Goal: Task Accomplishment & Management: Manage account settings

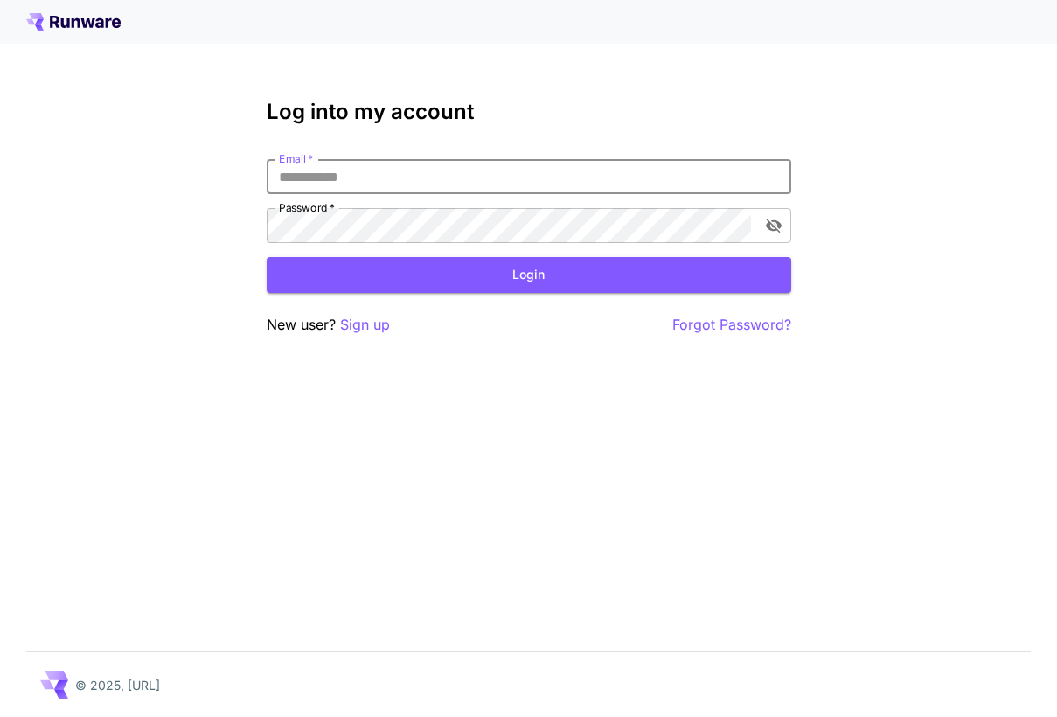
type input "**********"
click at [528, 275] on button "Login" at bounding box center [529, 275] width 525 height 36
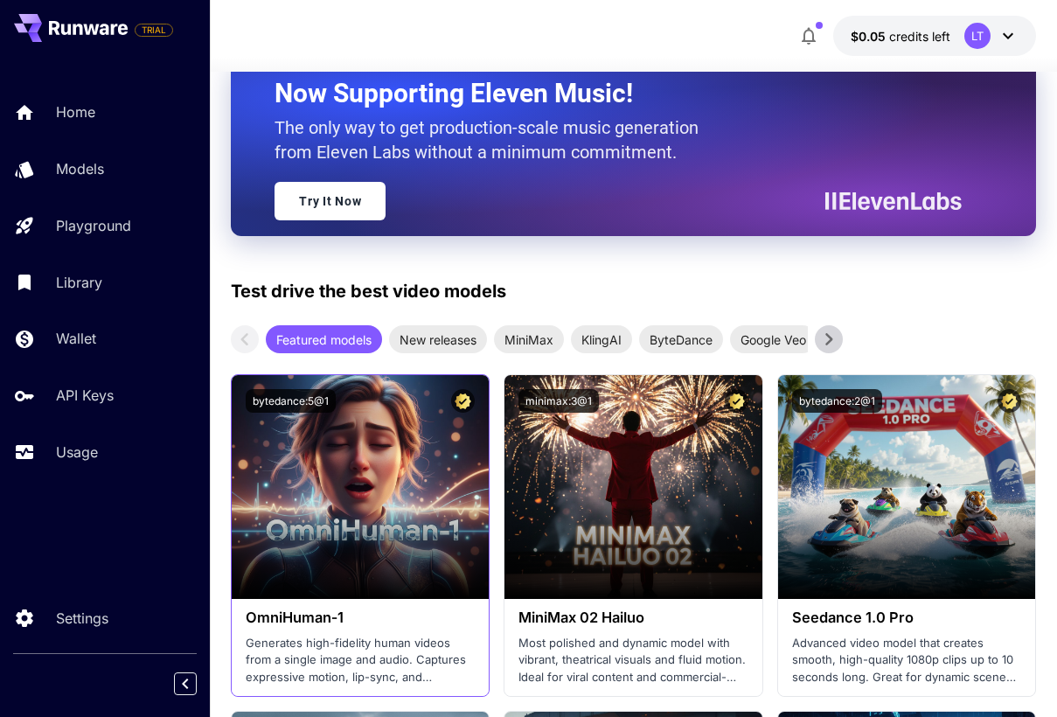
scroll to position [247, 0]
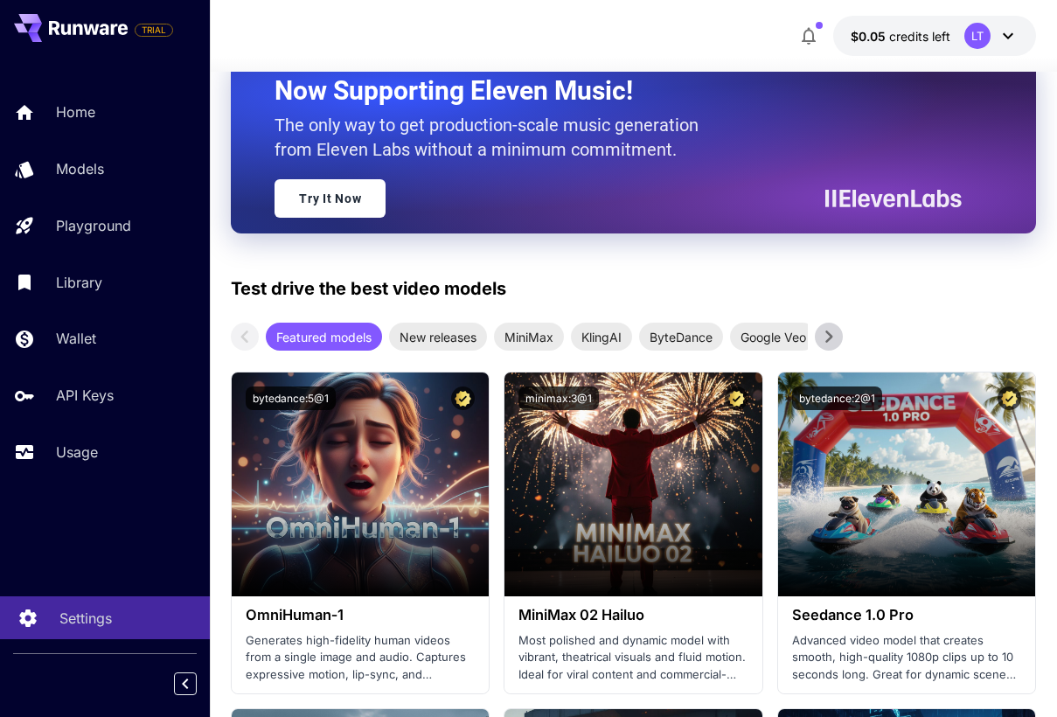
click at [84, 616] on p "Settings" at bounding box center [85, 618] width 52 height 21
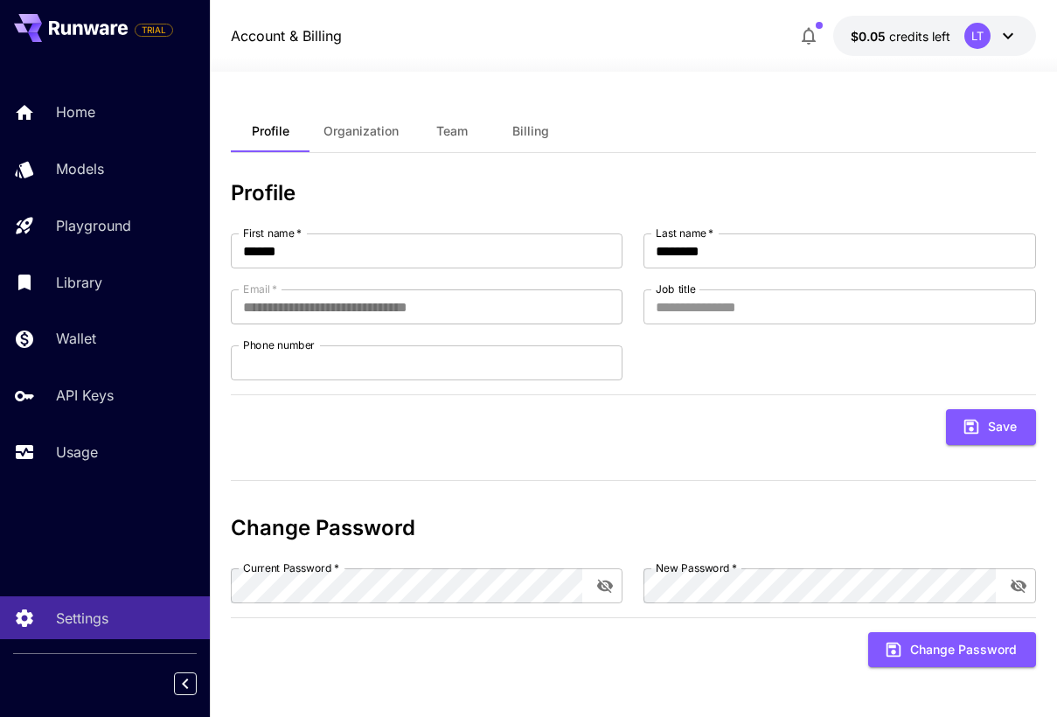
click at [1024, 35] on button "$0.05 credits left LT" at bounding box center [934, 36] width 203 height 40
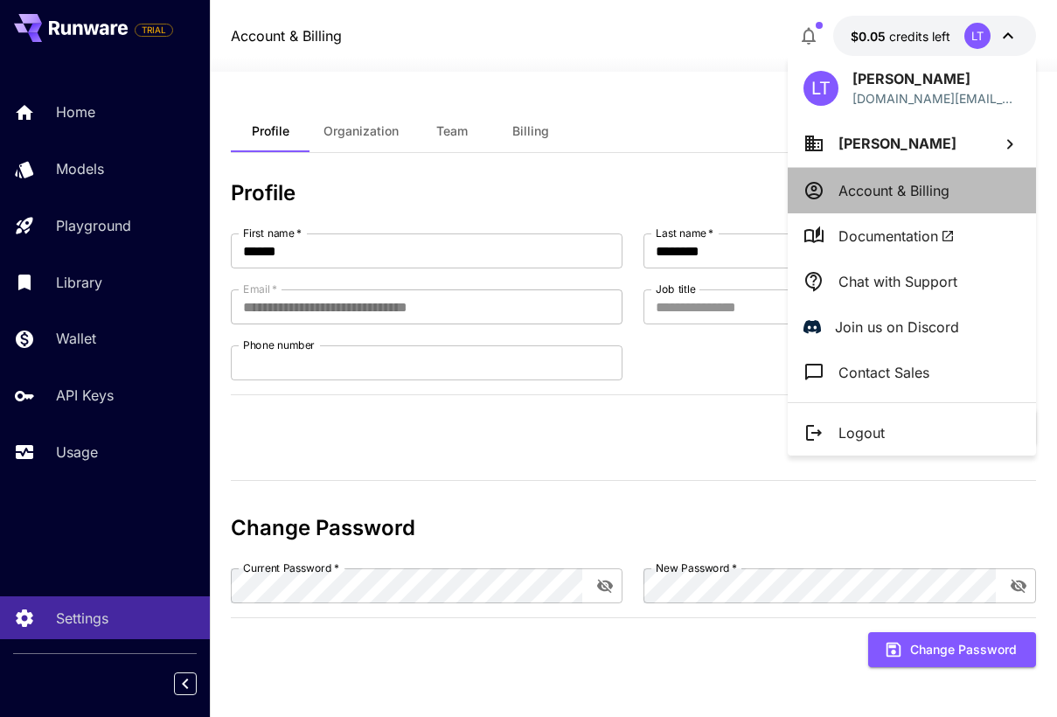
click at [886, 186] on p "Account & Billing" at bounding box center [894, 190] width 111 height 21
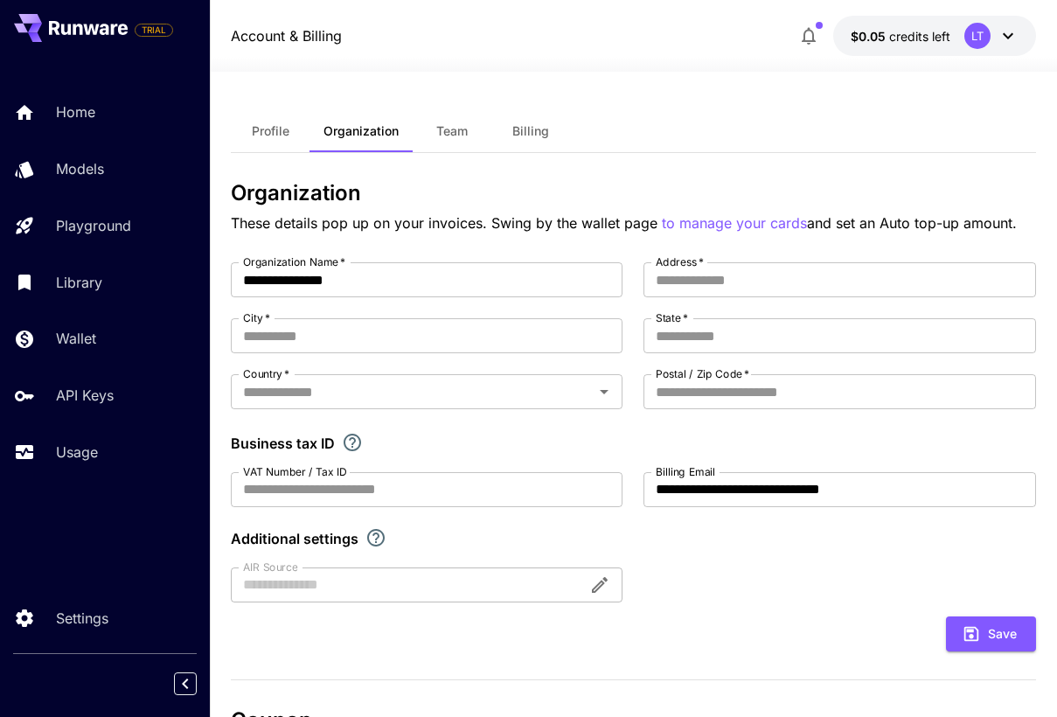
click at [884, 20] on button "$0.05 credits left LT" at bounding box center [934, 36] width 203 height 40
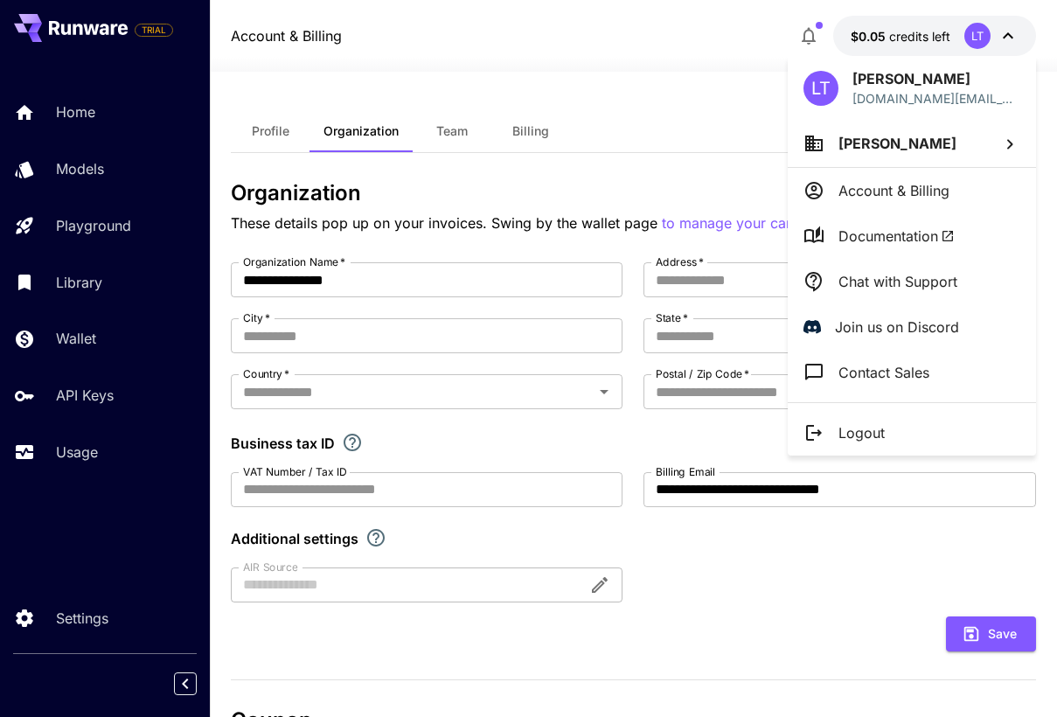
click at [1005, 151] on icon at bounding box center [1009, 144] width 21 height 21
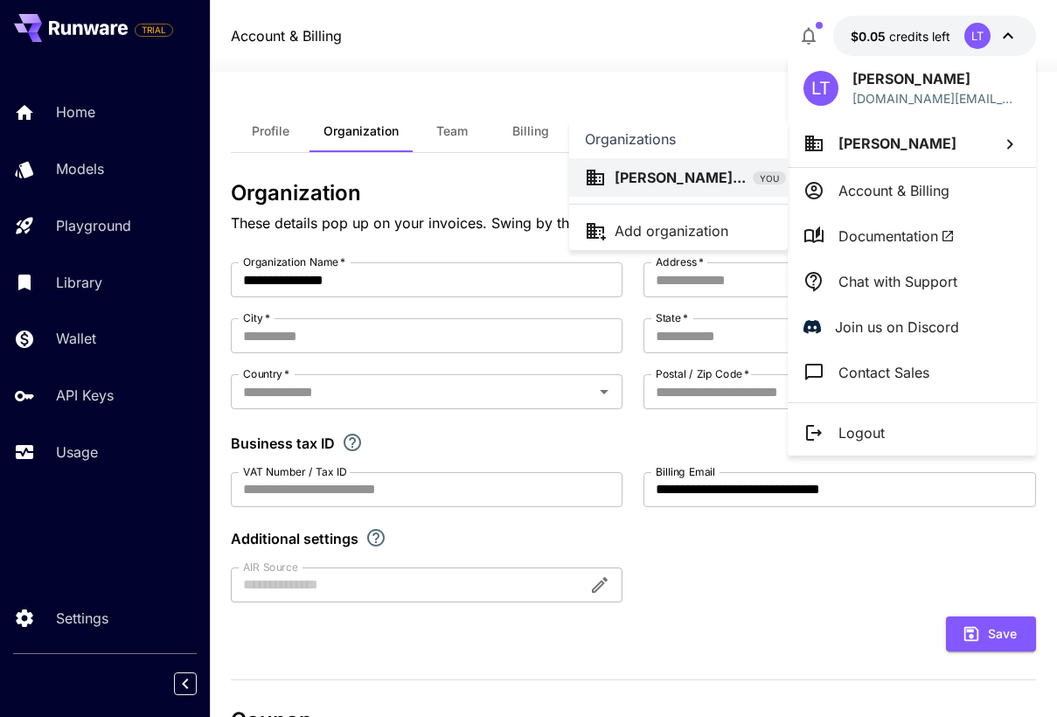
click at [911, 193] on div at bounding box center [528, 358] width 1057 height 717
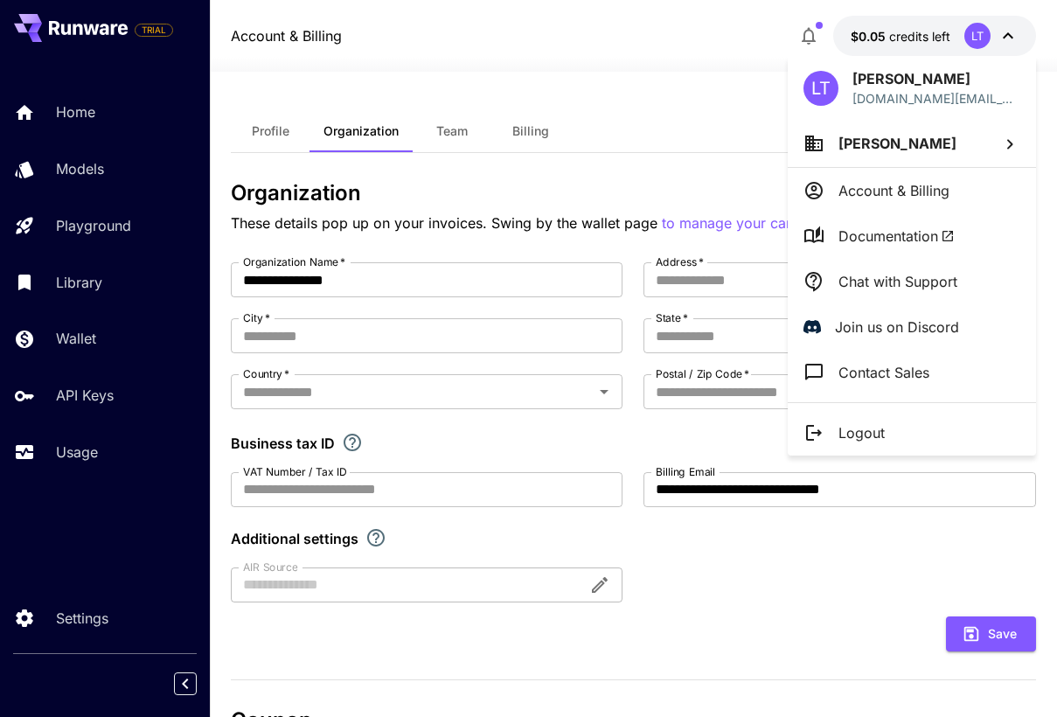
click at [644, 441] on div at bounding box center [528, 358] width 1057 height 717
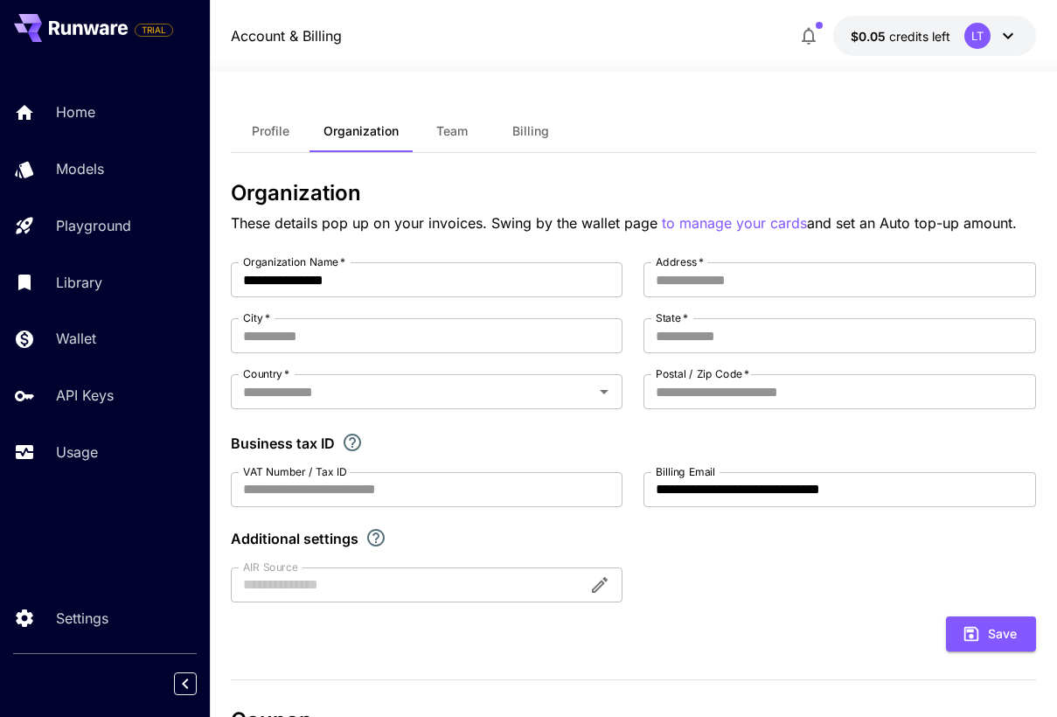
click at [277, 122] on button "Profile" at bounding box center [270, 131] width 79 height 42
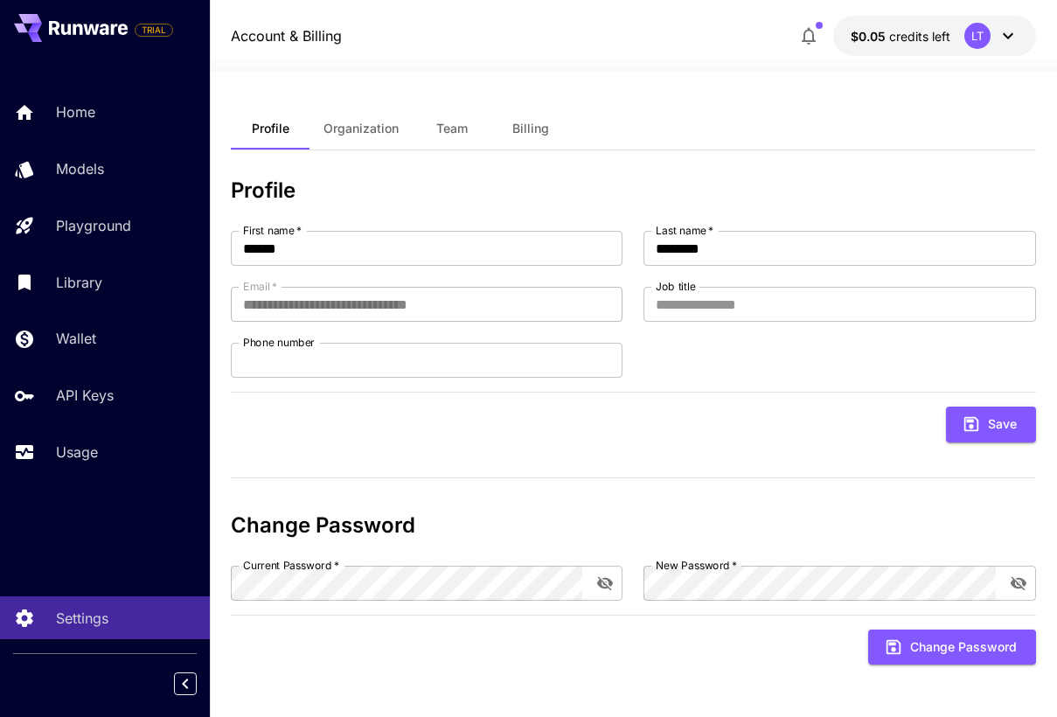
scroll to position [2, 0]
click at [454, 129] on span "Team" at bounding box center [451, 130] width 31 height 16
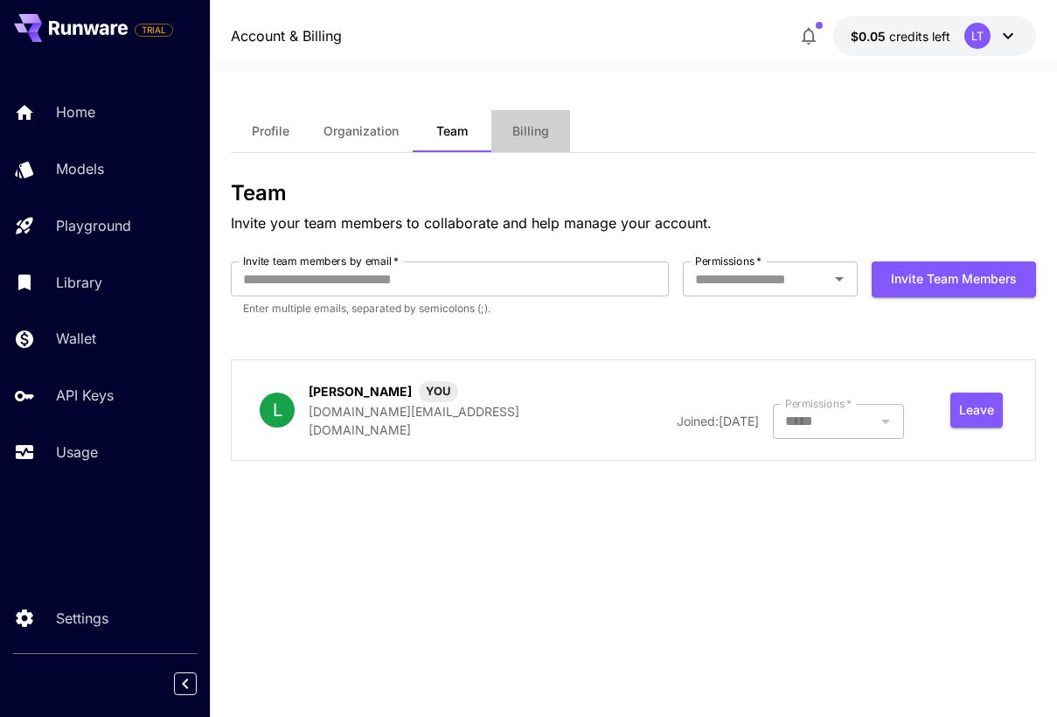
click at [514, 129] on span "Billing" at bounding box center [530, 131] width 37 height 16
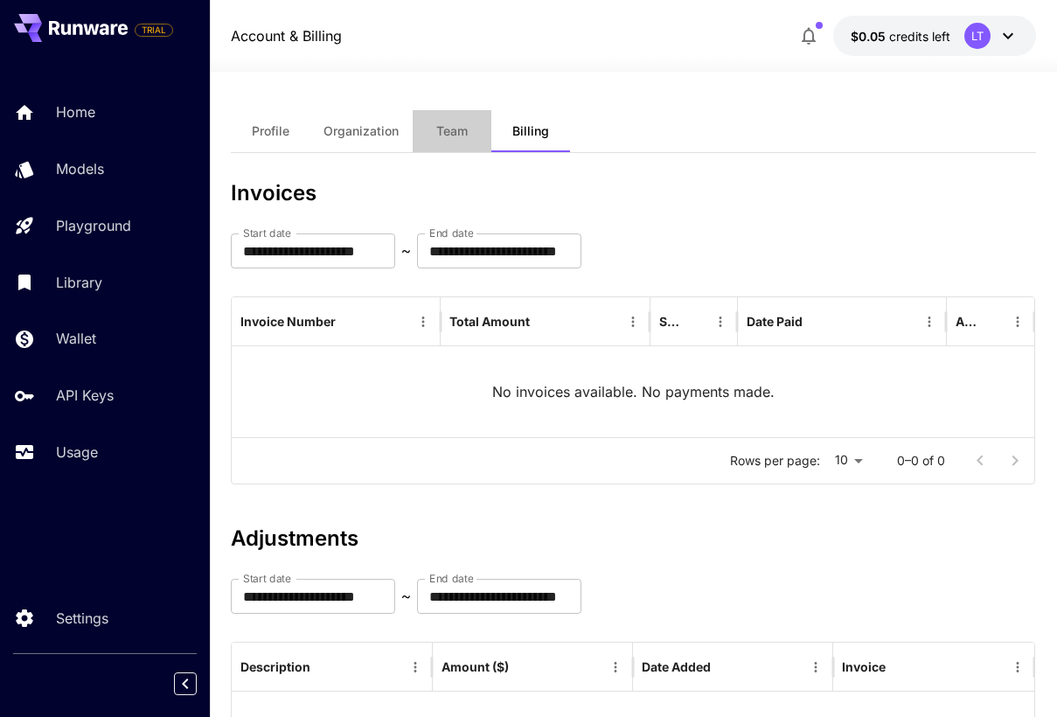
click at [457, 138] on span "Team" at bounding box center [451, 131] width 31 height 16
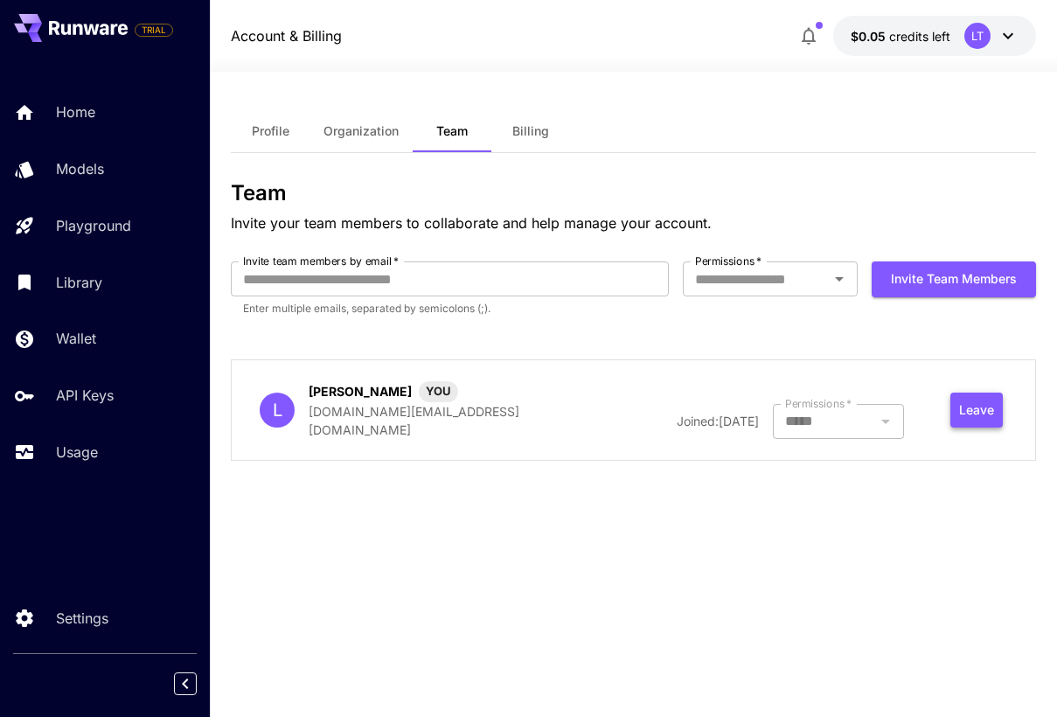
click at [992, 405] on button "Leave" at bounding box center [976, 411] width 52 height 36
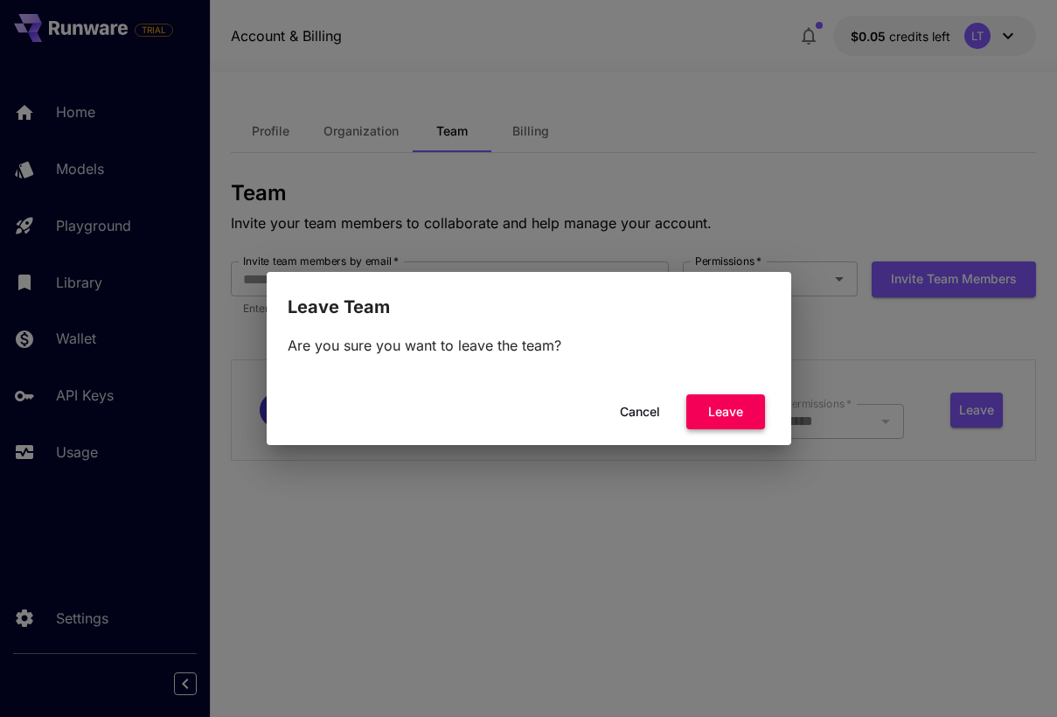
click at [741, 413] on button "Leave" at bounding box center [725, 412] width 79 height 36
click at [710, 413] on button "Leave" at bounding box center [725, 412] width 79 height 36
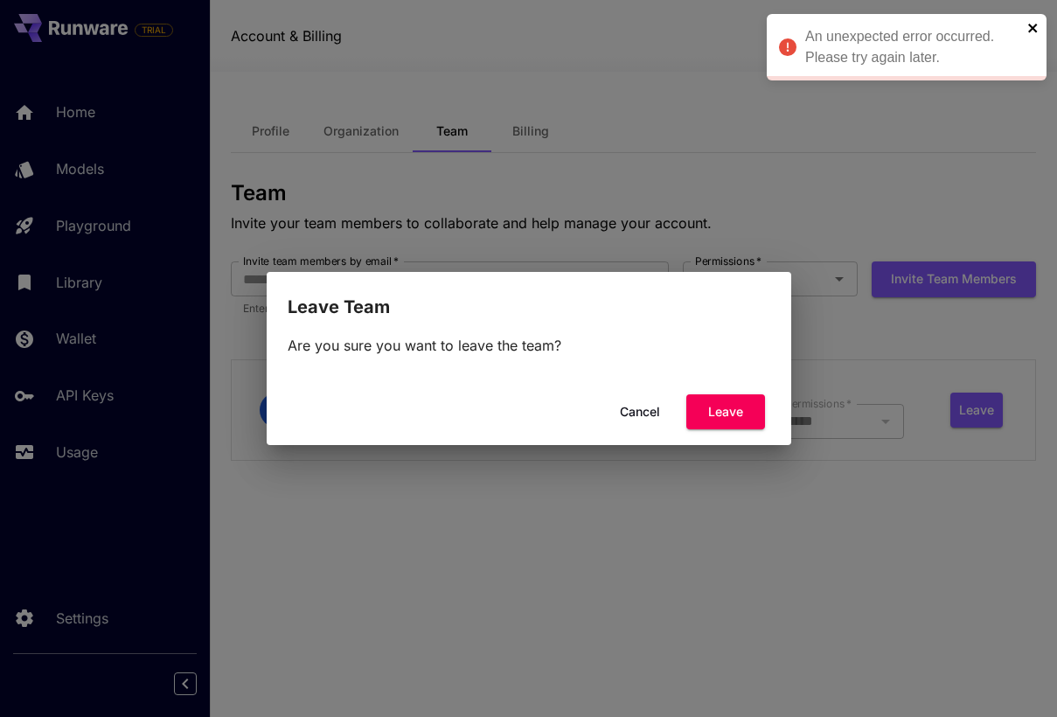
click at [1033, 32] on icon "close" at bounding box center [1033, 28] width 12 height 14
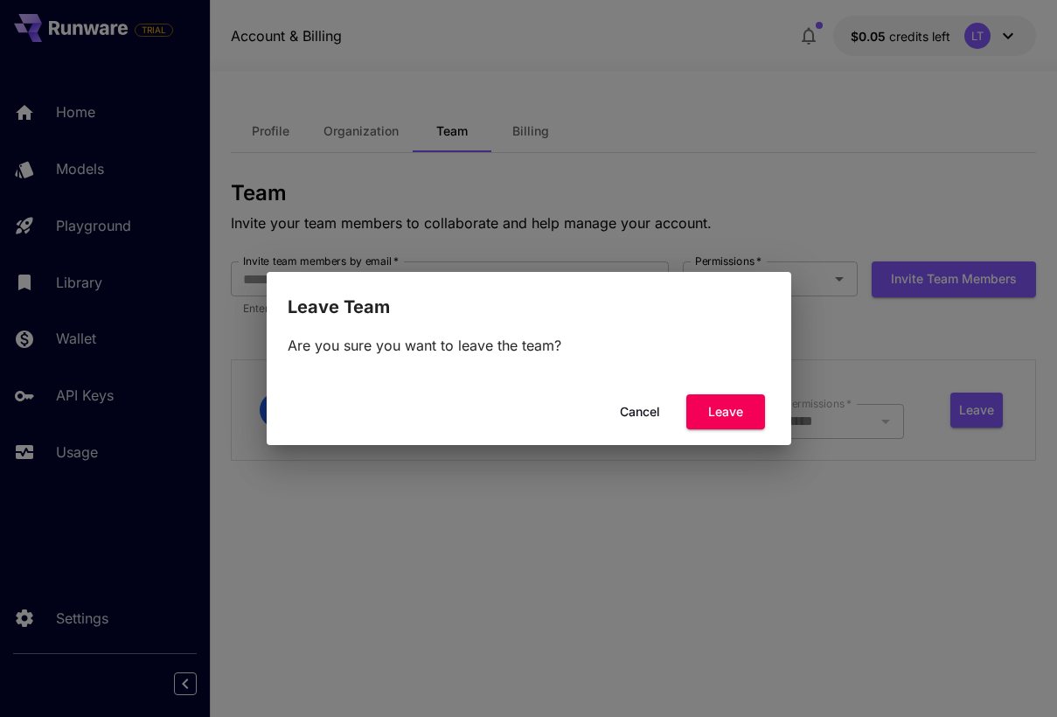
click at [985, 39] on div "Leave Team Are you sure you want to leave the team? Cancel Leave" at bounding box center [528, 358] width 1057 height 717
click at [646, 413] on button "Cancel" at bounding box center [640, 412] width 79 height 36
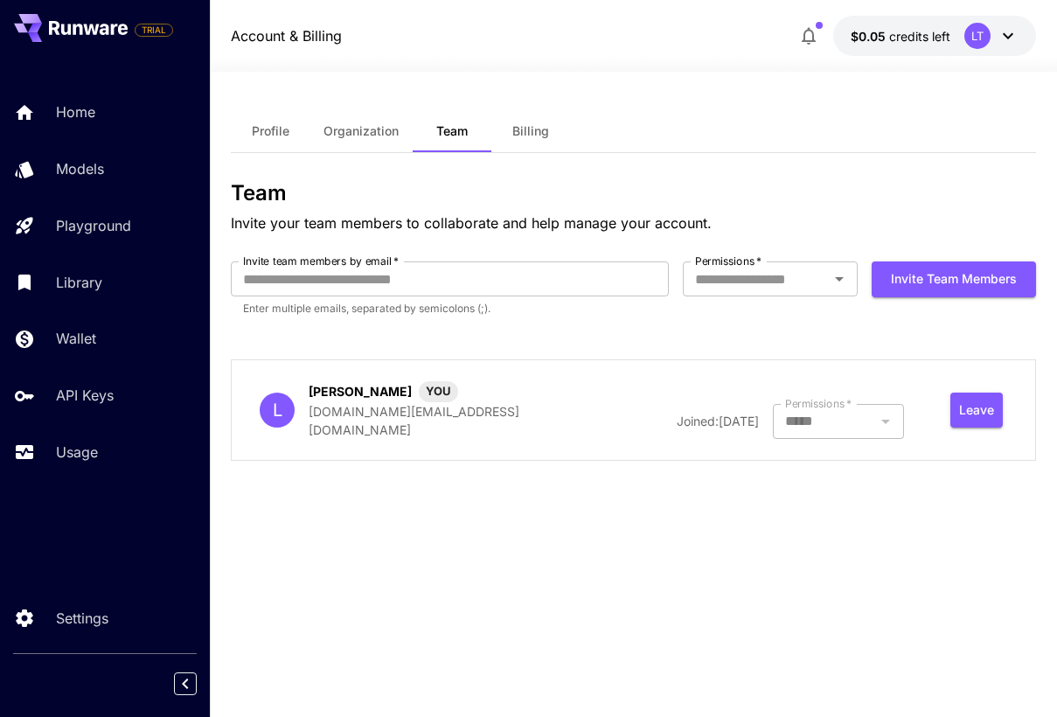
click at [395, 131] on span "Organization" at bounding box center [361, 131] width 75 height 16
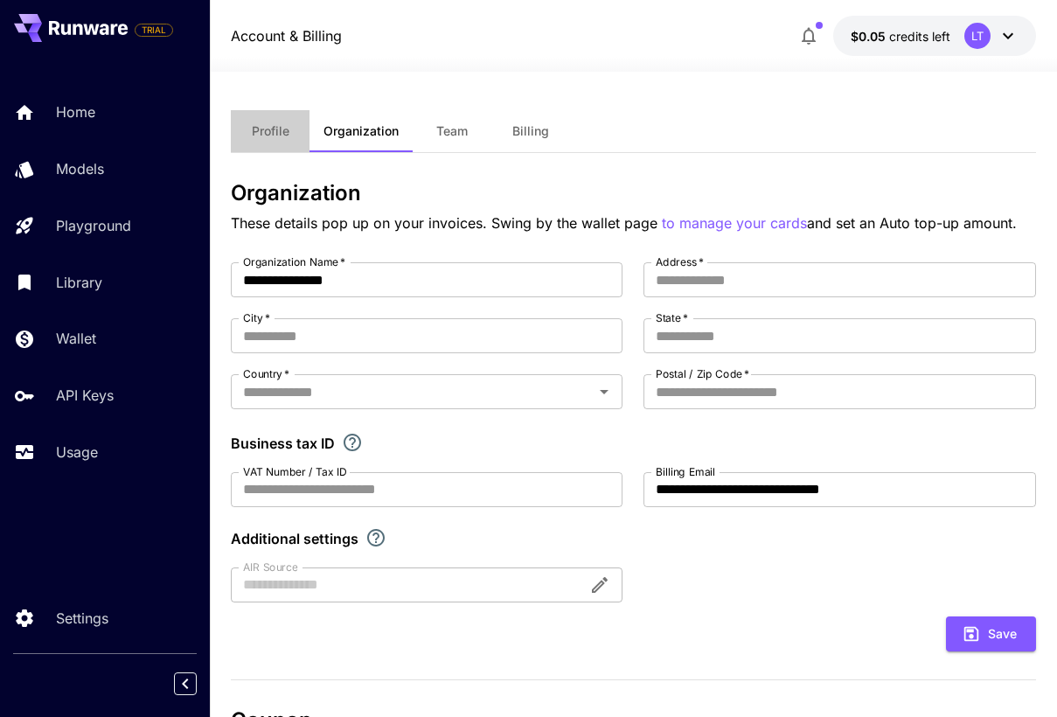
click at [272, 127] on span "Profile" at bounding box center [271, 131] width 38 height 16
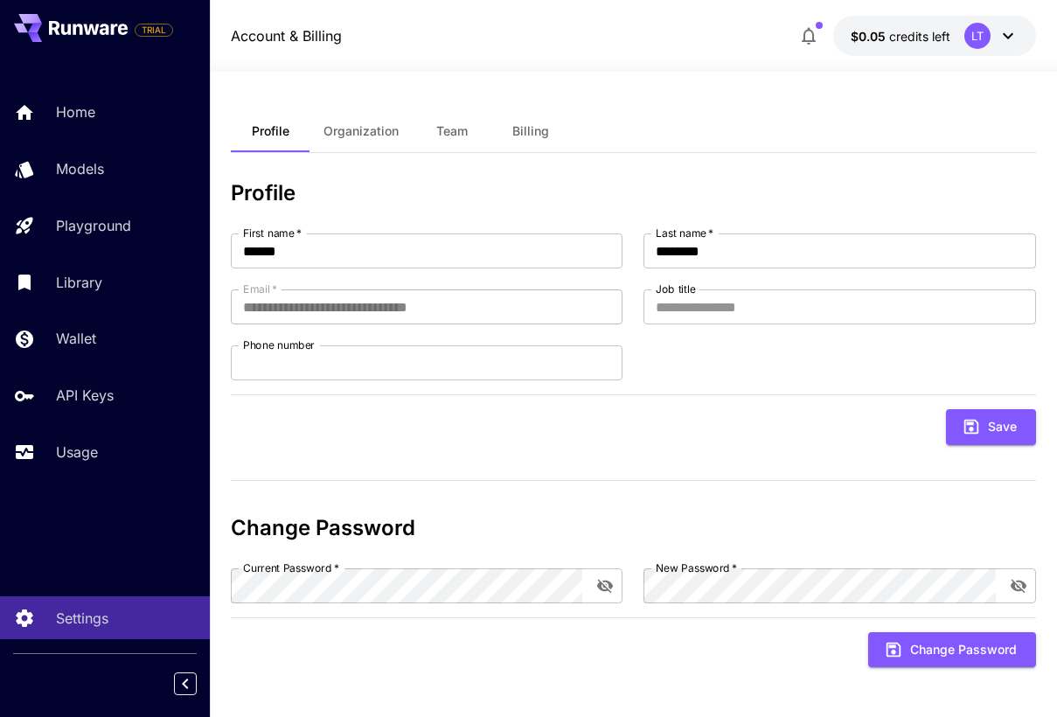
scroll to position [-1, 0]
click at [993, 46] on div "LT" at bounding box center [991, 36] width 54 height 26
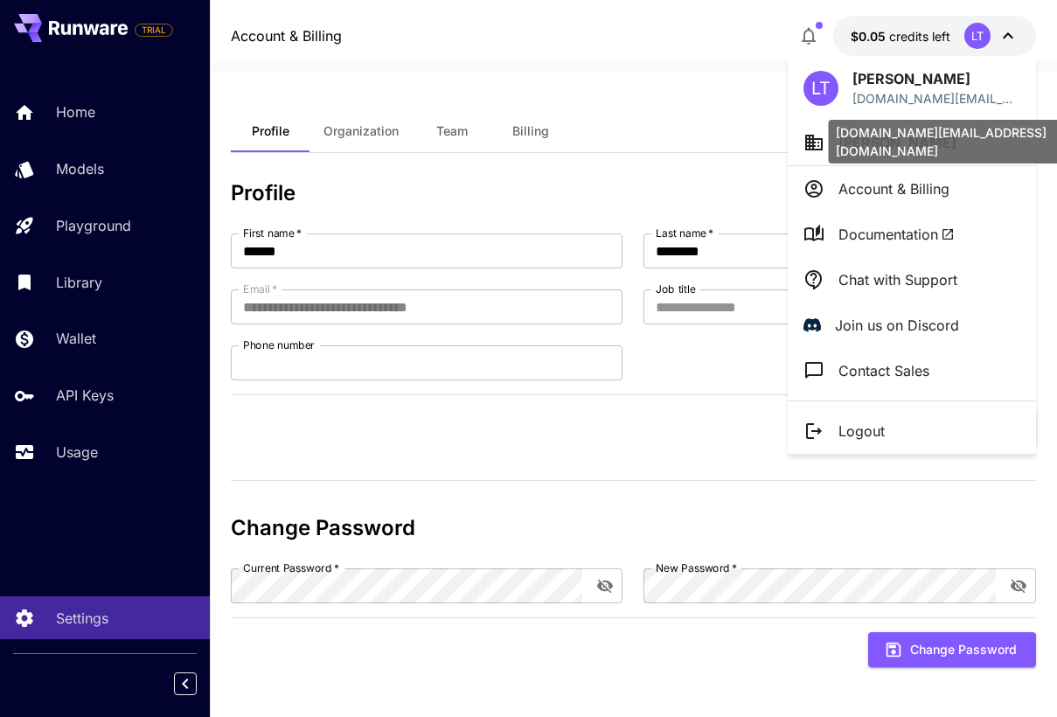
click at [889, 138] on div "laurenteasdale.design@gmail.com" at bounding box center [960, 142] width 262 height 44
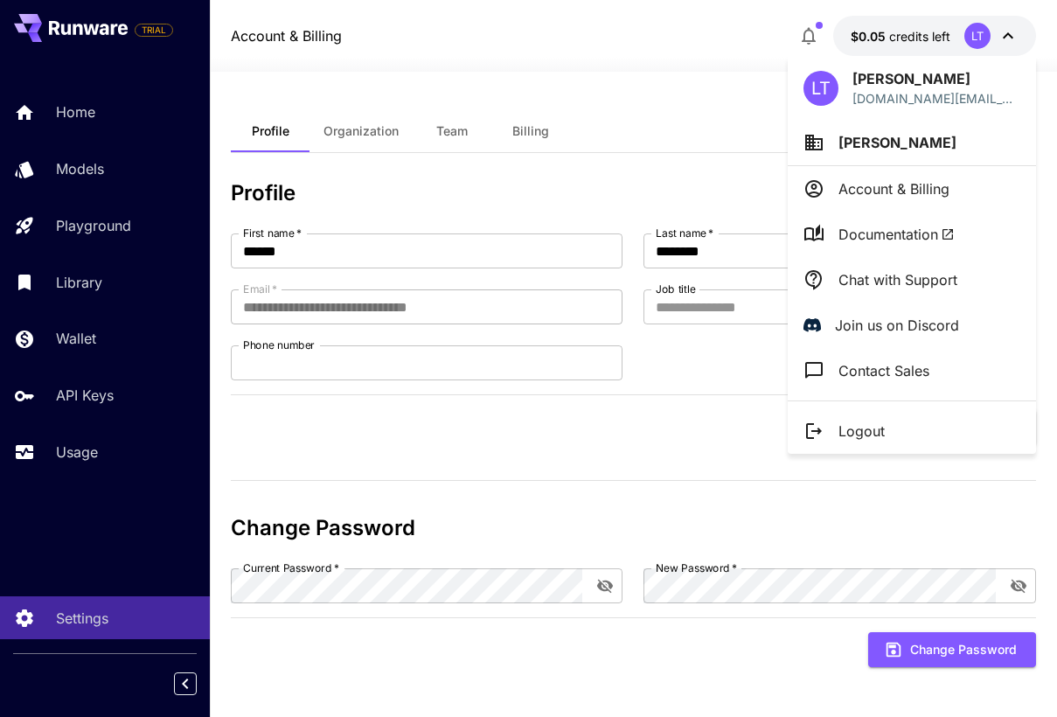
click at [872, 439] on p "Logout" at bounding box center [862, 431] width 46 height 21
